Goal: Find specific page/section

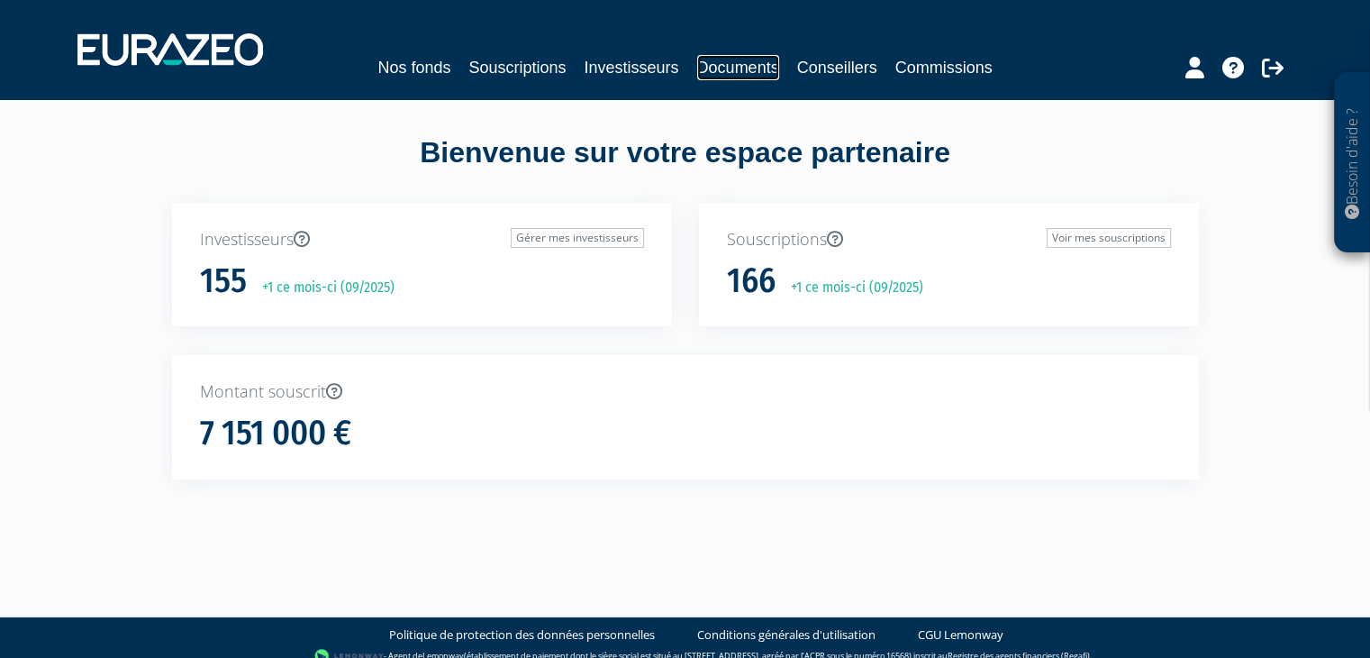
click at [747, 68] on link "Documents" at bounding box center [738, 67] width 82 height 25
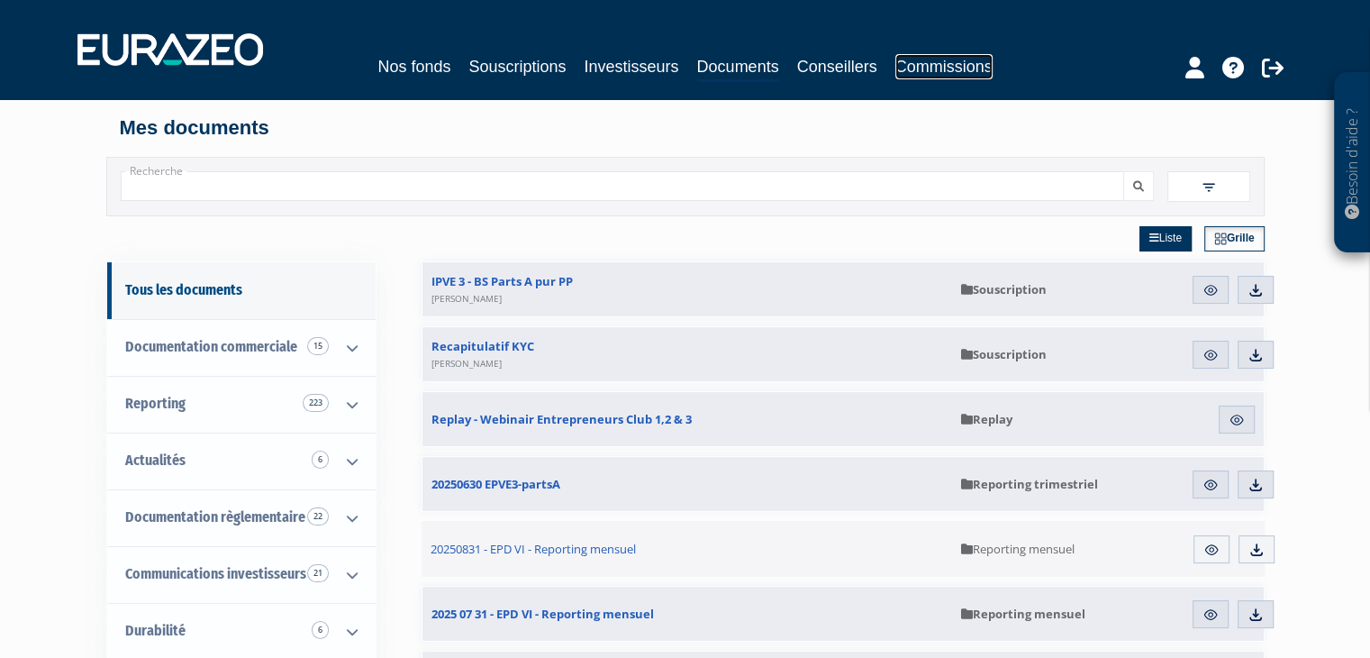
click at [922, 69] on link "Commissions" at bounding box center [943, 66] width 97 height 25
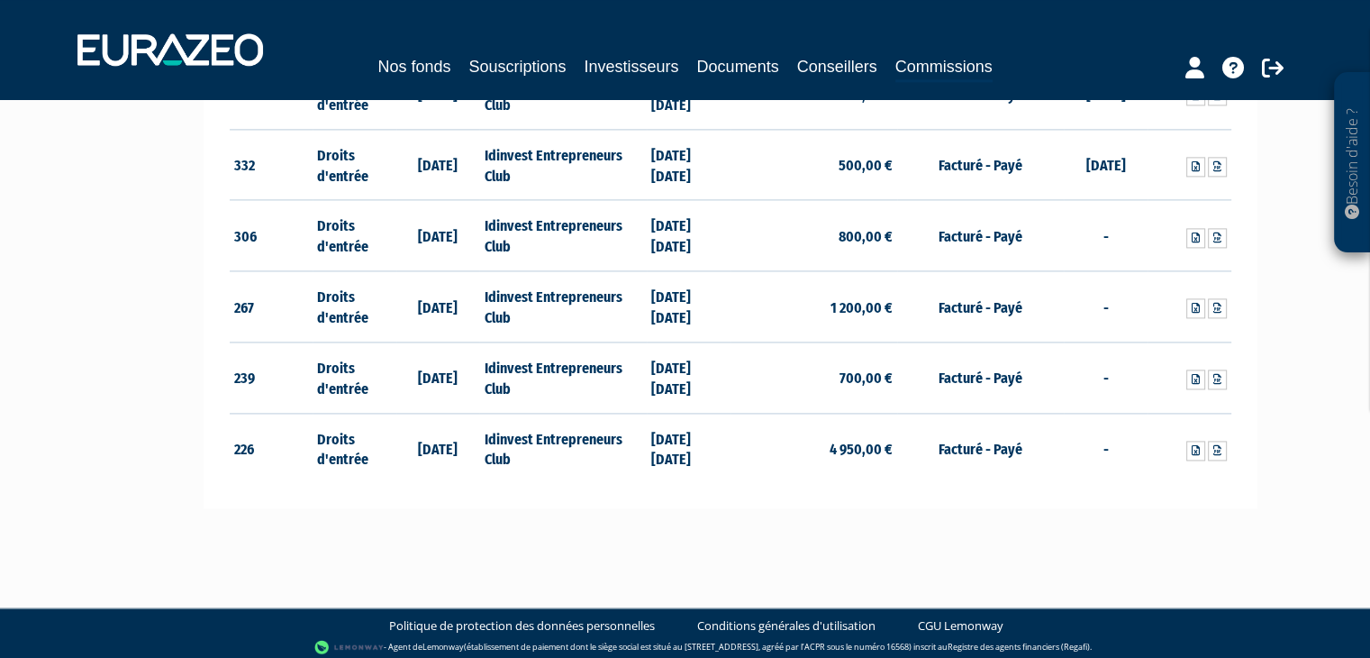
scroll to position [2537, 0]
